Goal: Navigation & Orientation: Understand site structure

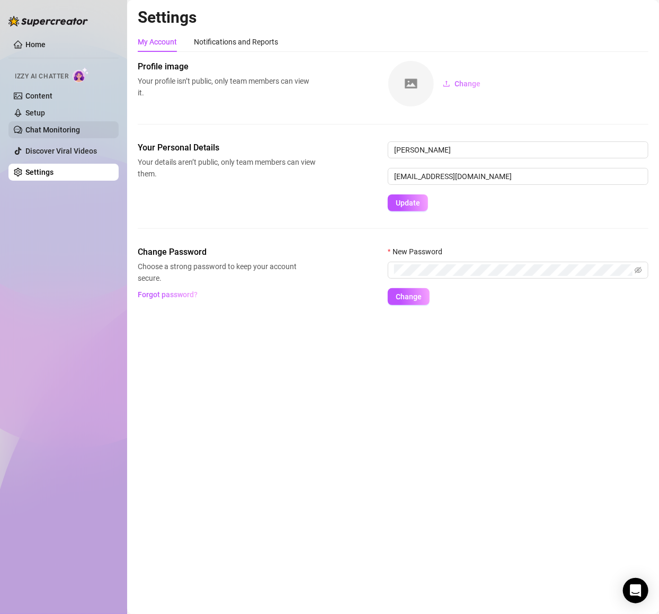
click at [50, 126] on link "Chat Monitoring" at bounding box center [52, 130] width 55 height 8
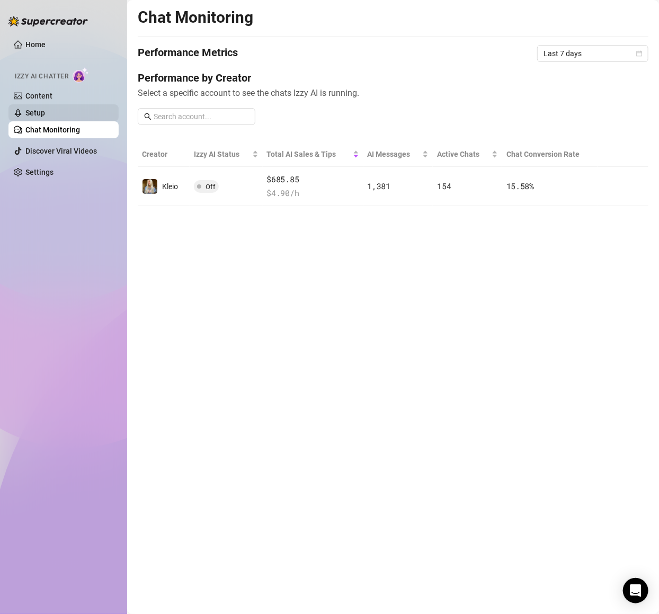
click at [45, 113] on link "Setup" at bounding box center [35, 113] width 20 height 8
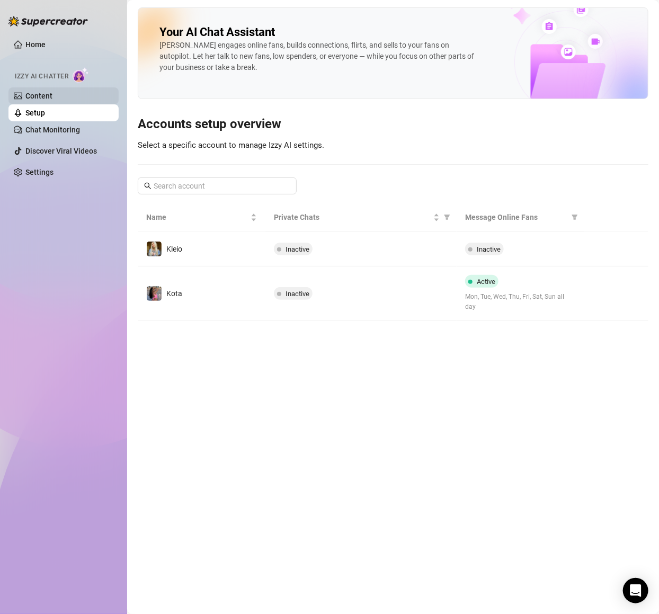
click at [51, 93] on link "Content" at bounding box center [38, 96] width 27 height 8
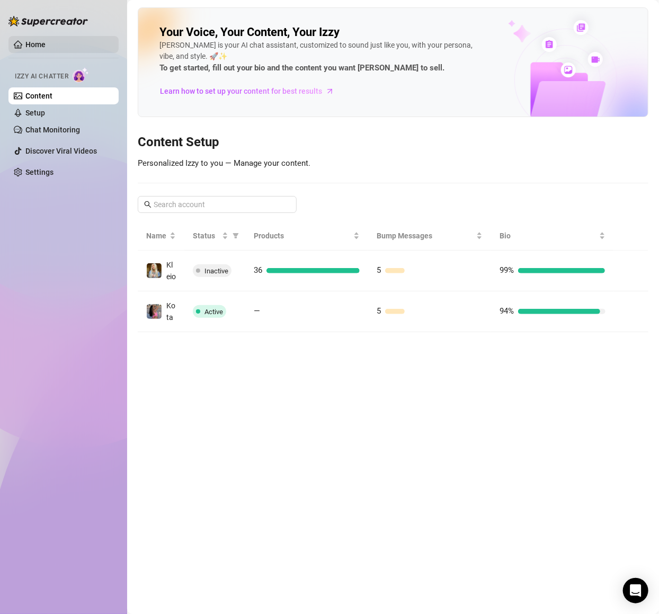
click at [46, 47] on link "Home" at bounding box center [35, 44] width 20 height 8
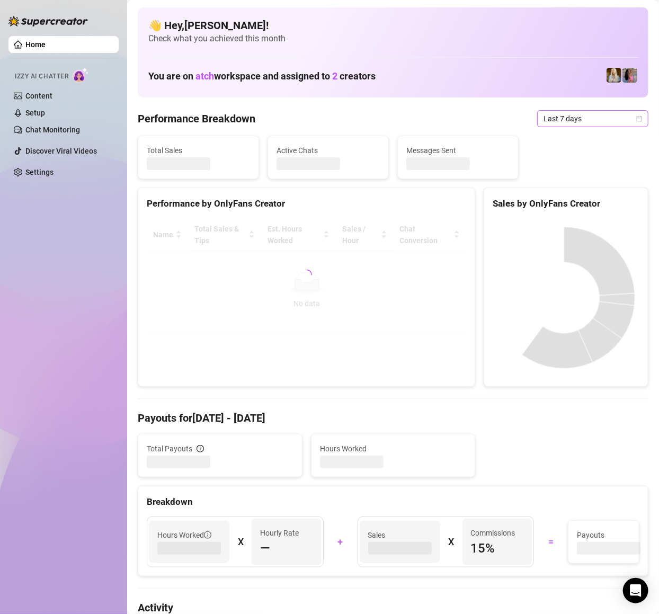
click at [589, 119] on span "Last 7 days" at bounding box center [592, 119] width 99 height 16
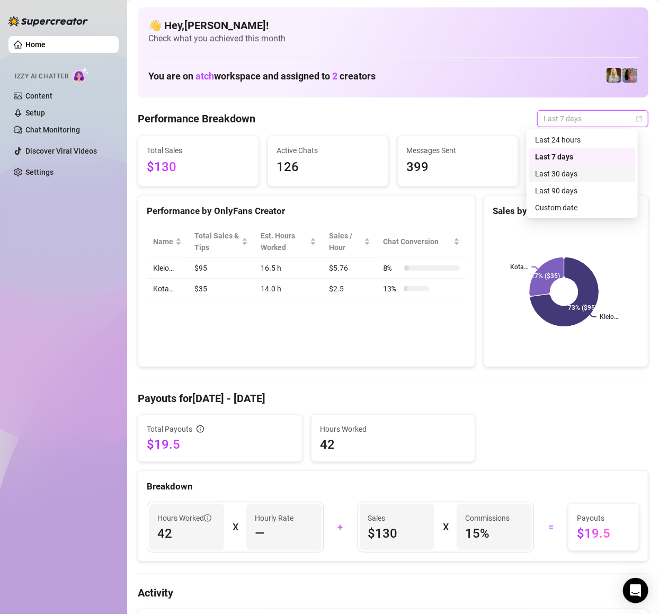
click at [567, 166] on div "Last 30 days" at bounding box center [582, 173] width 107 height 17
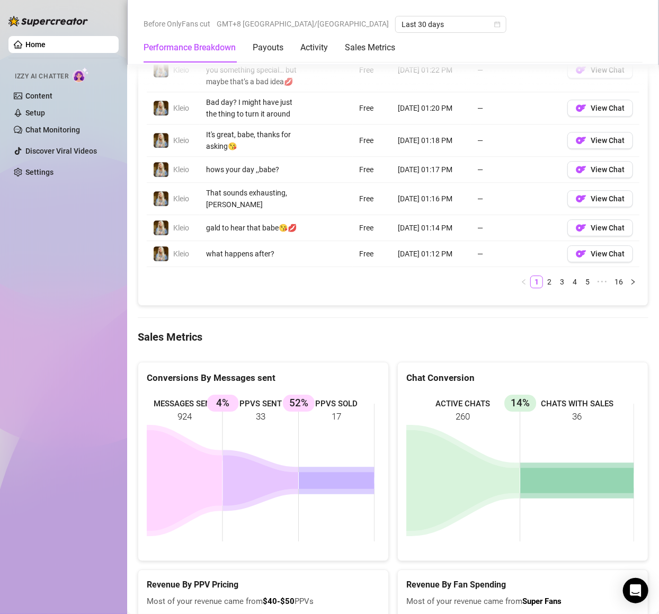
scroll to position [1144, 0]
